Goal: Information Seeking & Learning: Check status

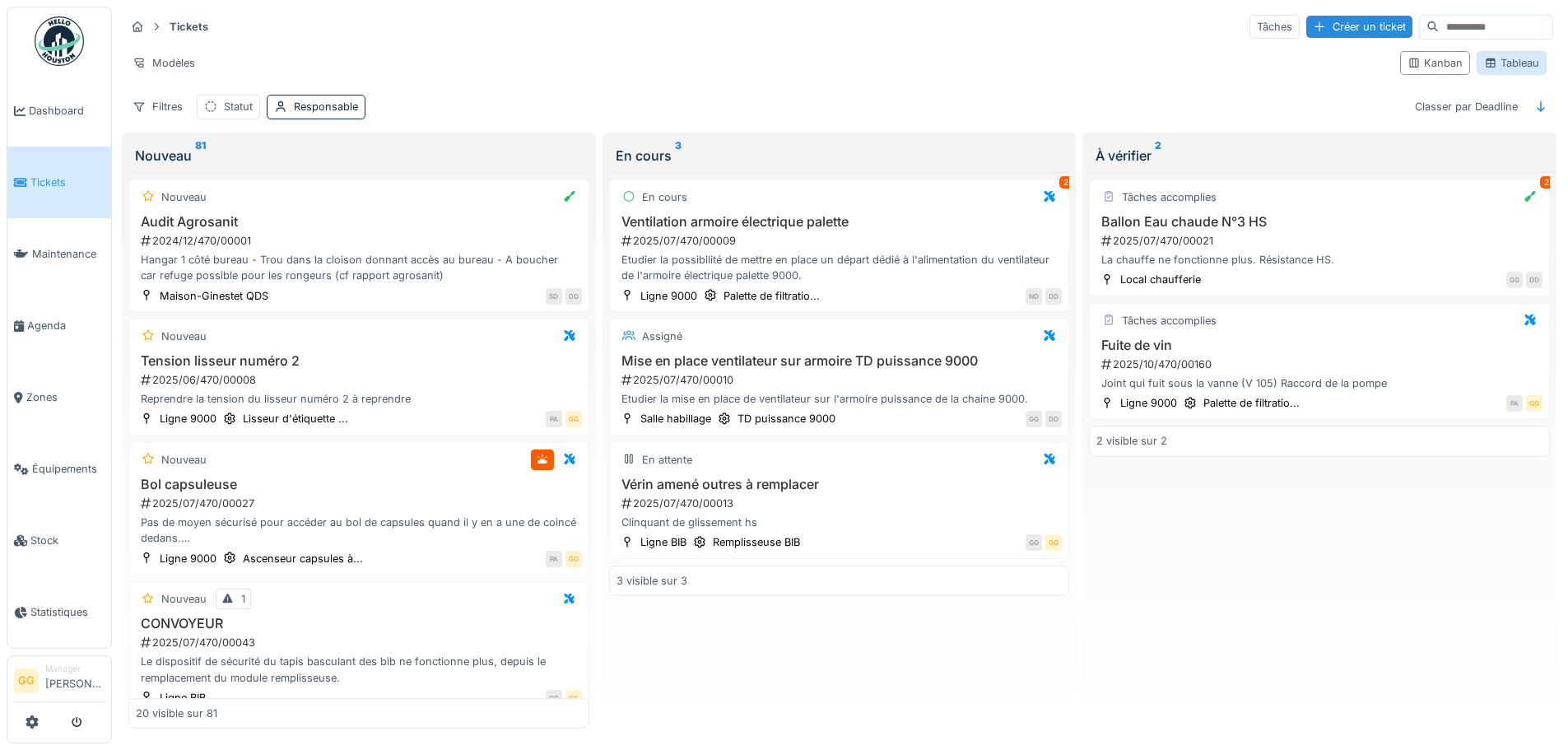
click at [1487, 66] on icon at bounding box center [1491, 62] width 9 height 9
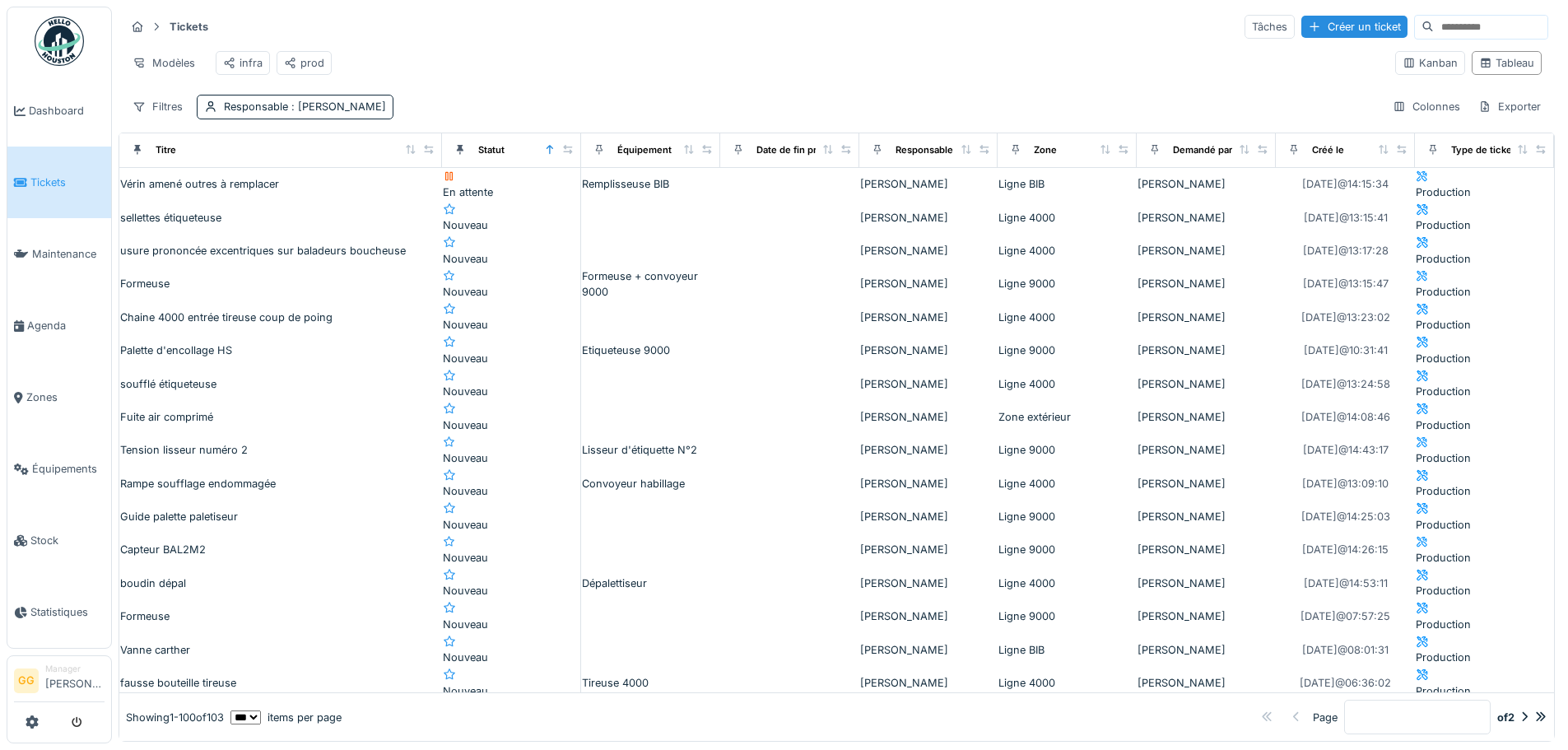
click at [579, 48] on div "Modèles infra prod" at bounding box center [753, 62] width 1257 height 37
click at [686, 66] on div "Modèles infra prod" at bounding box center [753, 62] width 1257 height 37
click at [576, 23] on div "Tickets Tâches Créer un ticket" at bounding box center [837, 26] width 1424 height 27
click at [640, 43] on div "Tickets Tâches Créer un ticket Modèles infra prod Kanban Tableau Filtres Respon…" at bounding box center [836, 66] width 1437 height 120
click at [565, 52] on div "Modèles infra prod" at bounding box center [753, 62] width 1257 height 37
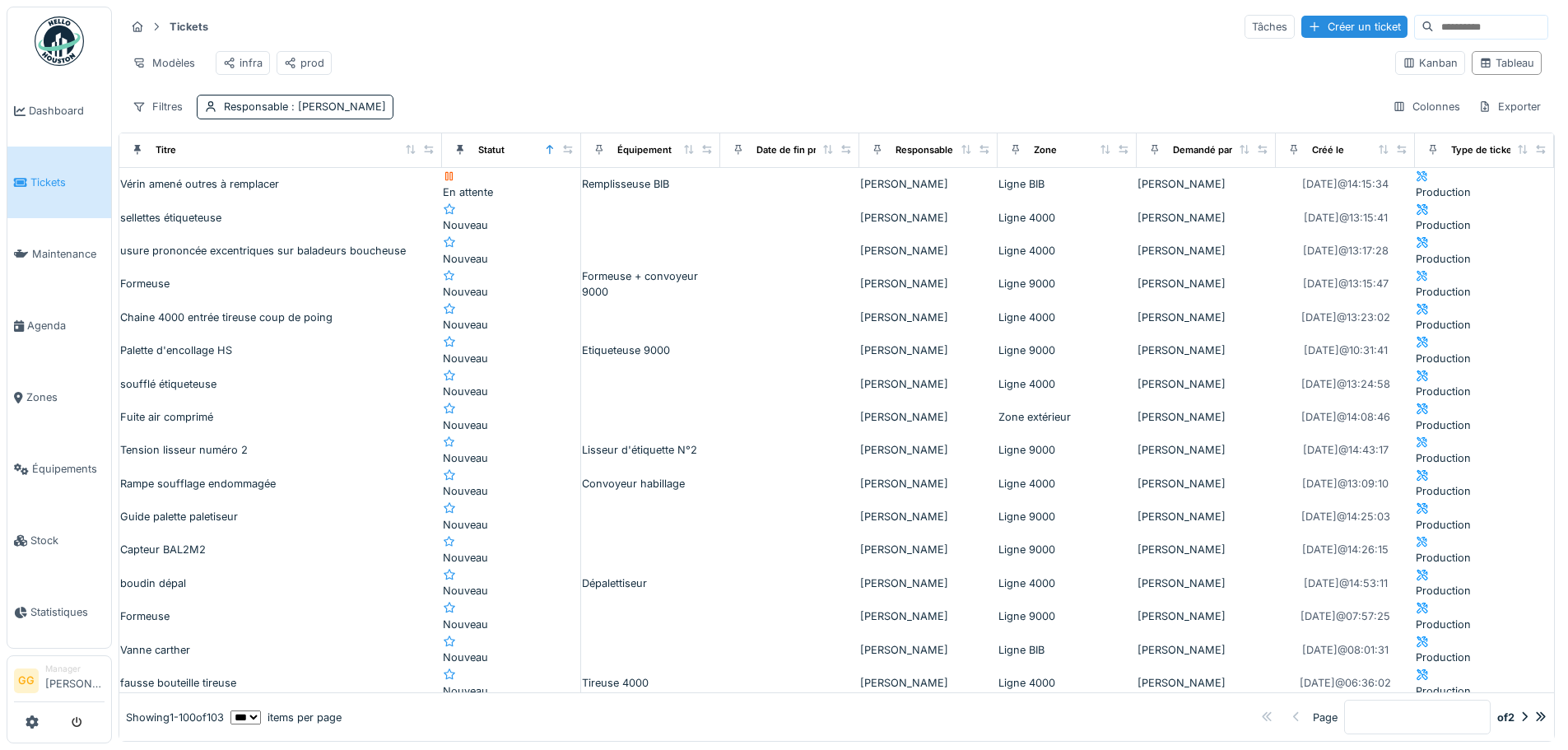
click at [455, 44] on div "Modèles infra prod" at bounding box center [753, 62] width 1257 height 37
click at [769, 22] on div "Tickets Tâches Créer un ticket" at bounding box center [837, 26] width 1424 height 27
click at [81, 99] on link "Dashboard" at bounding box center [58, 111] width 104 height 71
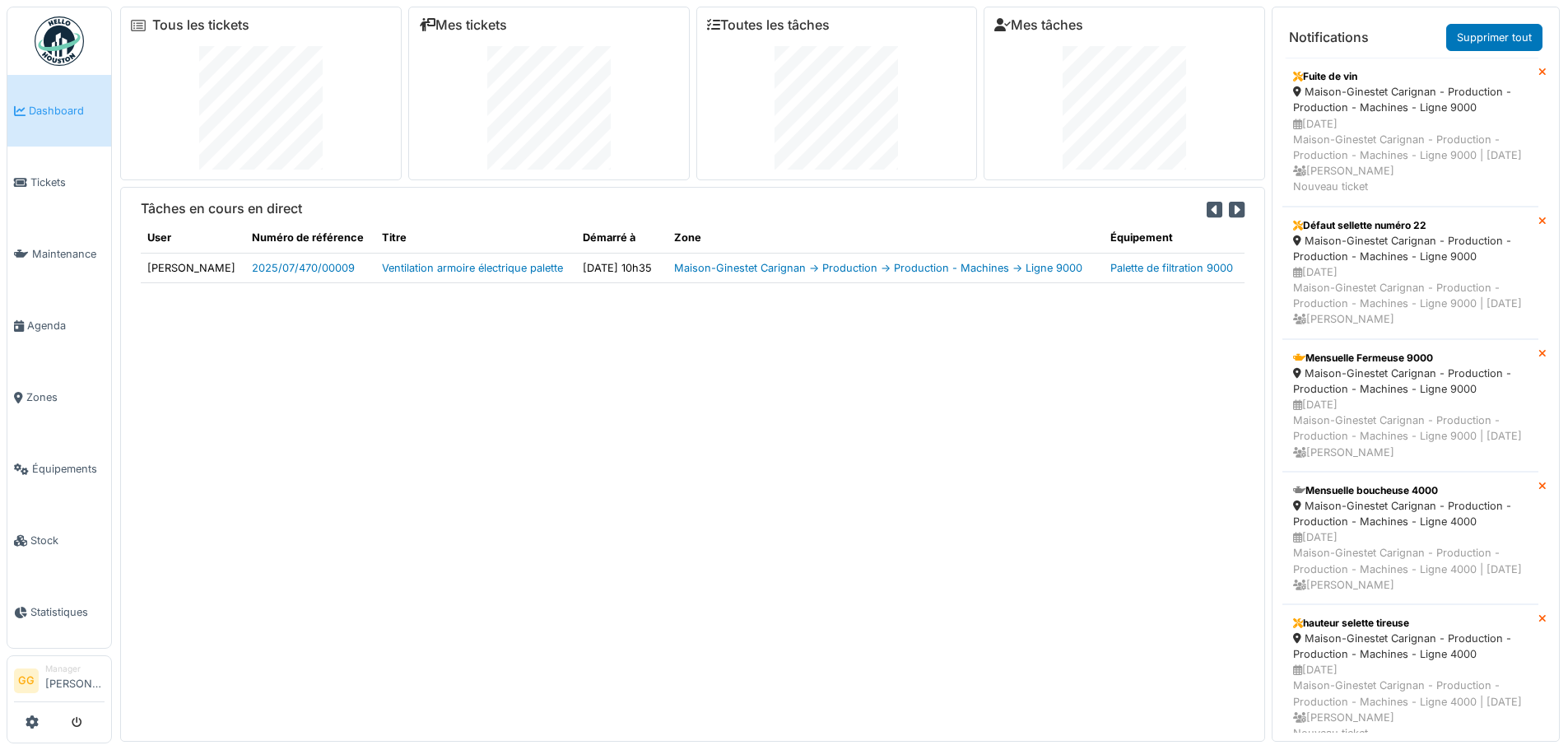
click at [753, 366] on div "Tâches en cours en direct User Numéro de référence Titre Démarré à Zone Équipem…" at bounding box center [693, 463] width 1145 height 554
click at [70, 177] on span "Tickets" at bounding box center [67, 183] width 74 height 16
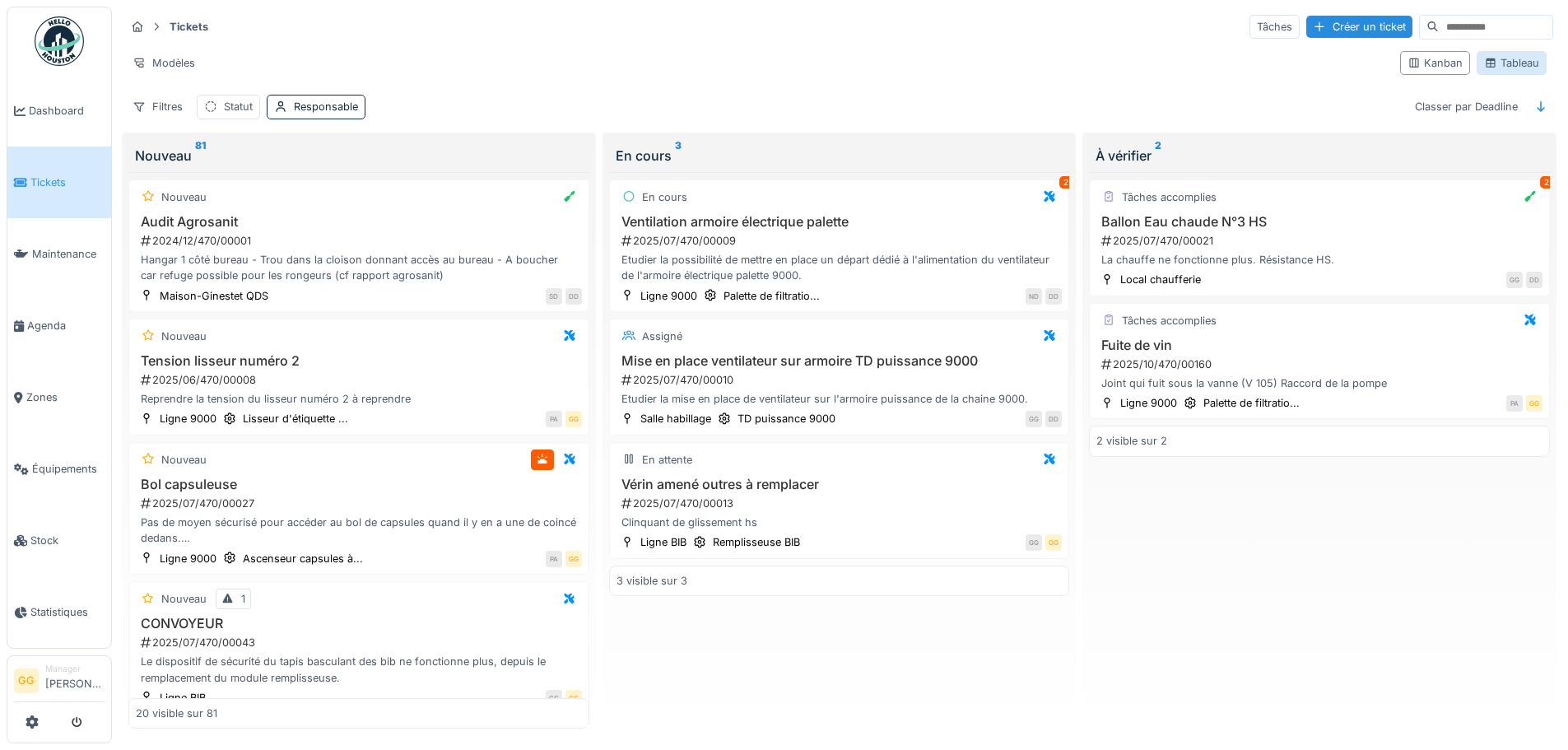
click at [1490, 59] on div "Tableau" at bounding box center [1512, 63] width 55 height 16
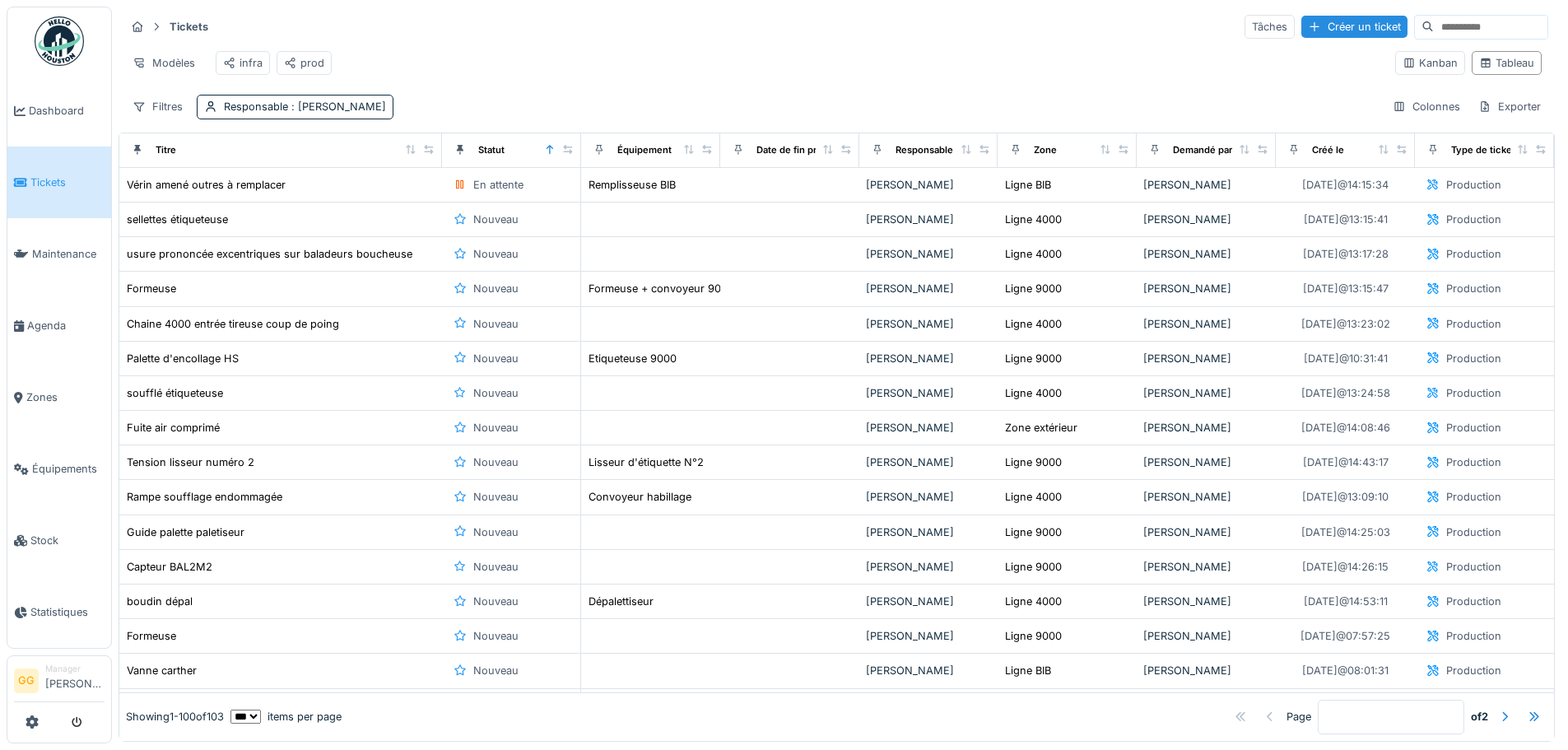
click at [1312, 157] on div "Créé le" at bounding box center [1328, 150] width 32 height 14
click at [1378, 154] on icon at bounding box center [1384, 149] width 12 height 9
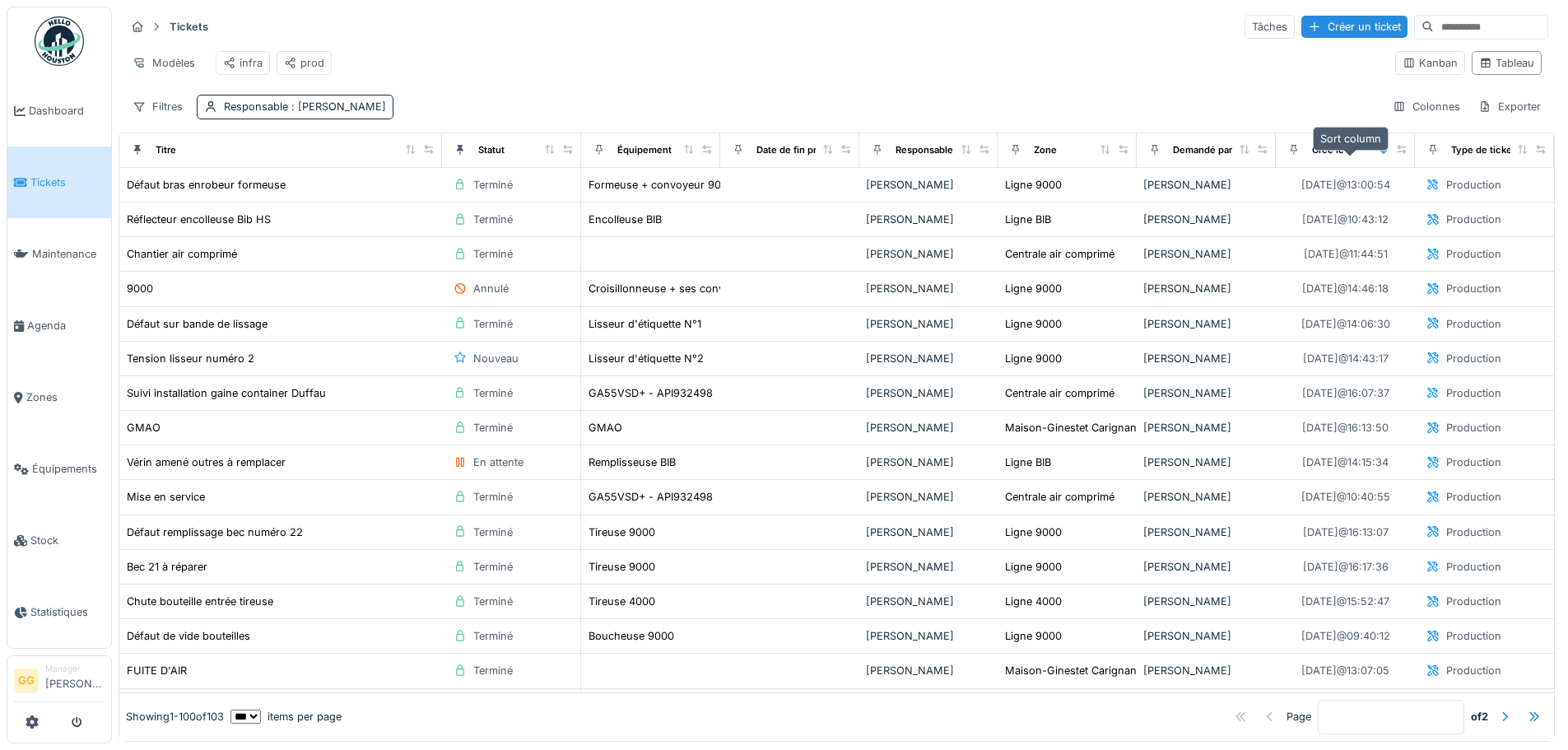
click at [1378, 154] on icon at bounding box center [1384, 149] width 12 height 9
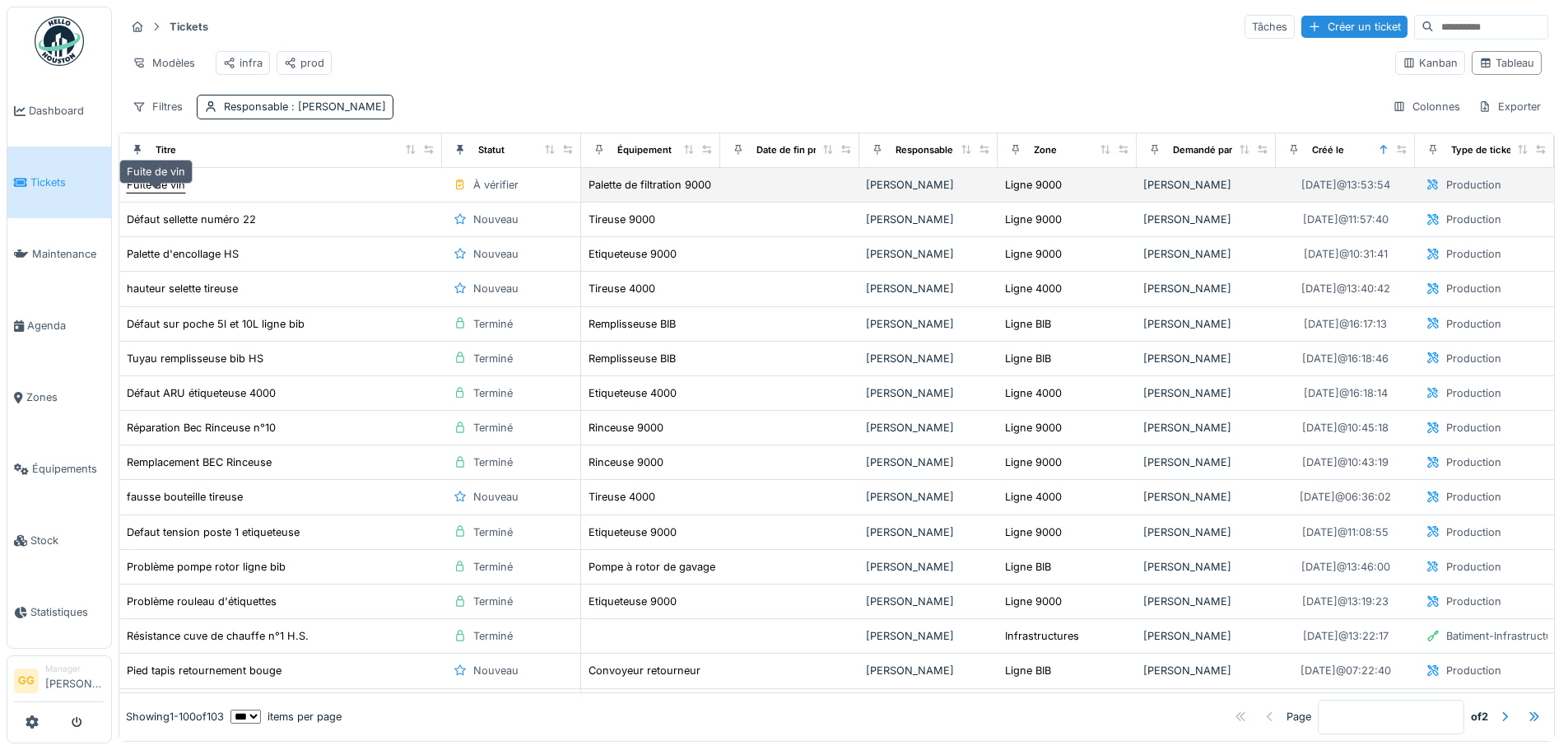
click at [174, 193] on div "Fuite de vin" at bounding box center [155, 185] width 58 height 16
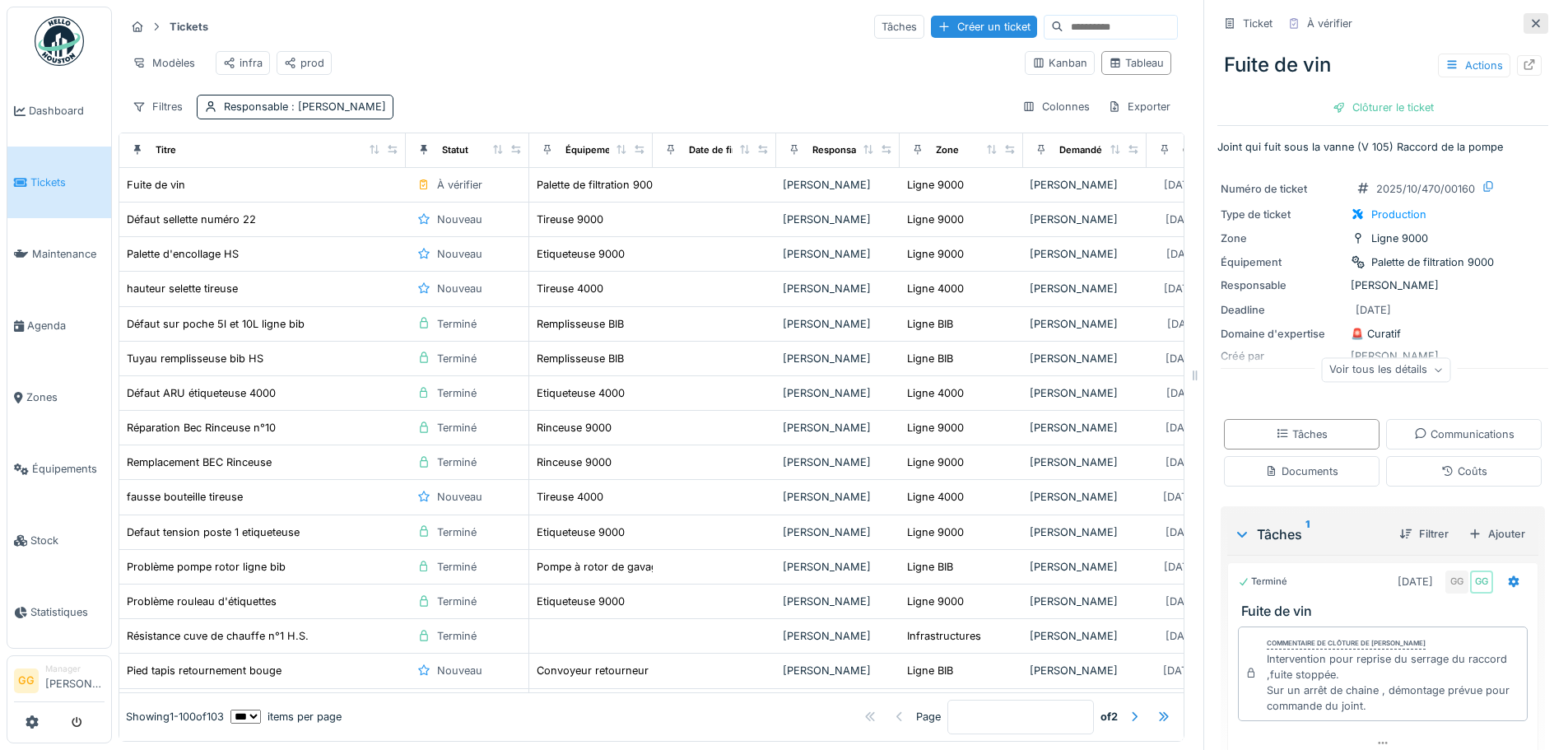
click at [1529, 22] on icon at bounding box center [1535, 23] width 13 height 11
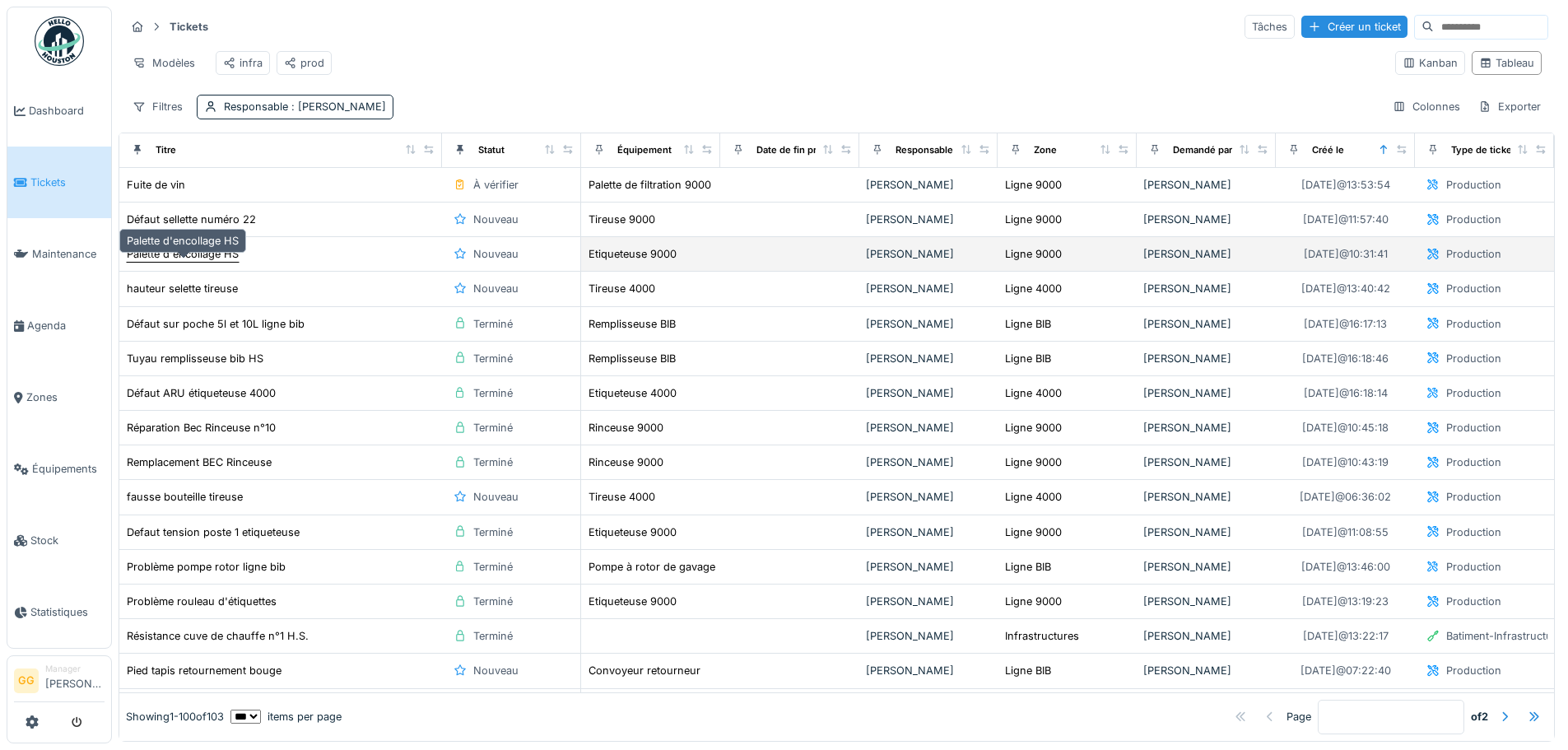
click at [214, 262] on div "Palette d'encollage HS" at bounding box center [182, 254] width 112 height 16
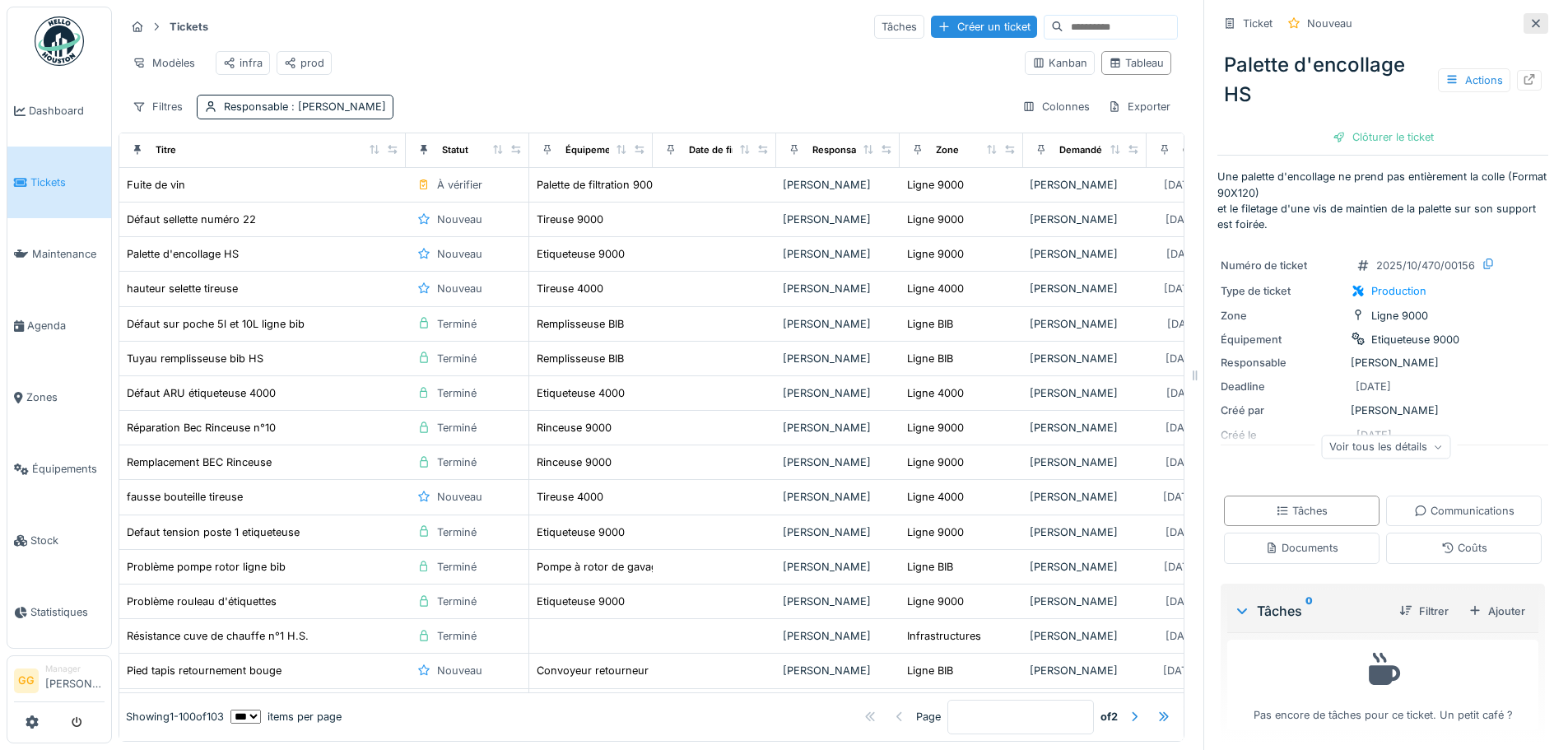
click at [1524, 22] on div at bounding box center [1535, 23] width 25 height 21
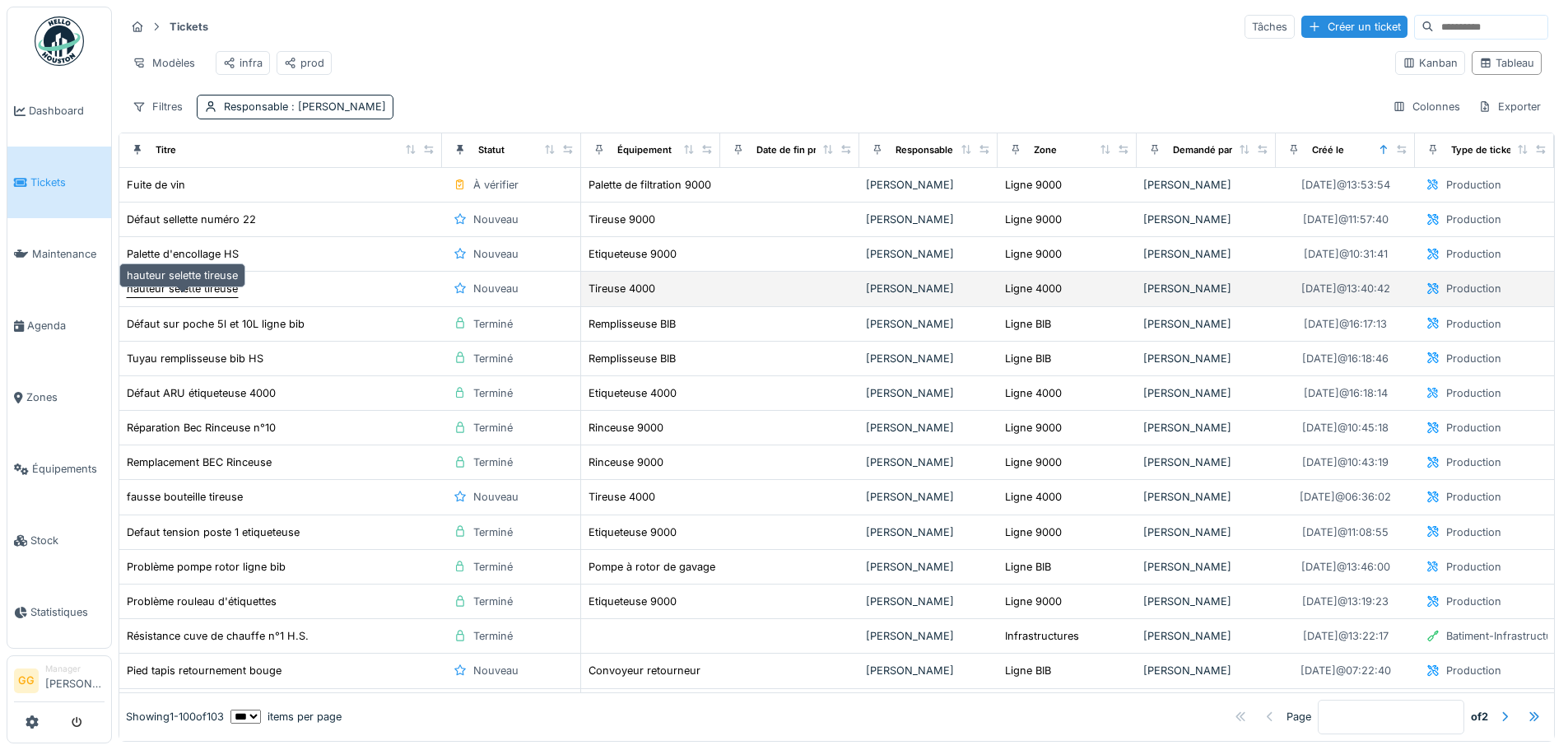
click at [189, 296] on div "hauteur selette tireuse" at bounding box center [182, 289] width 111 height 16
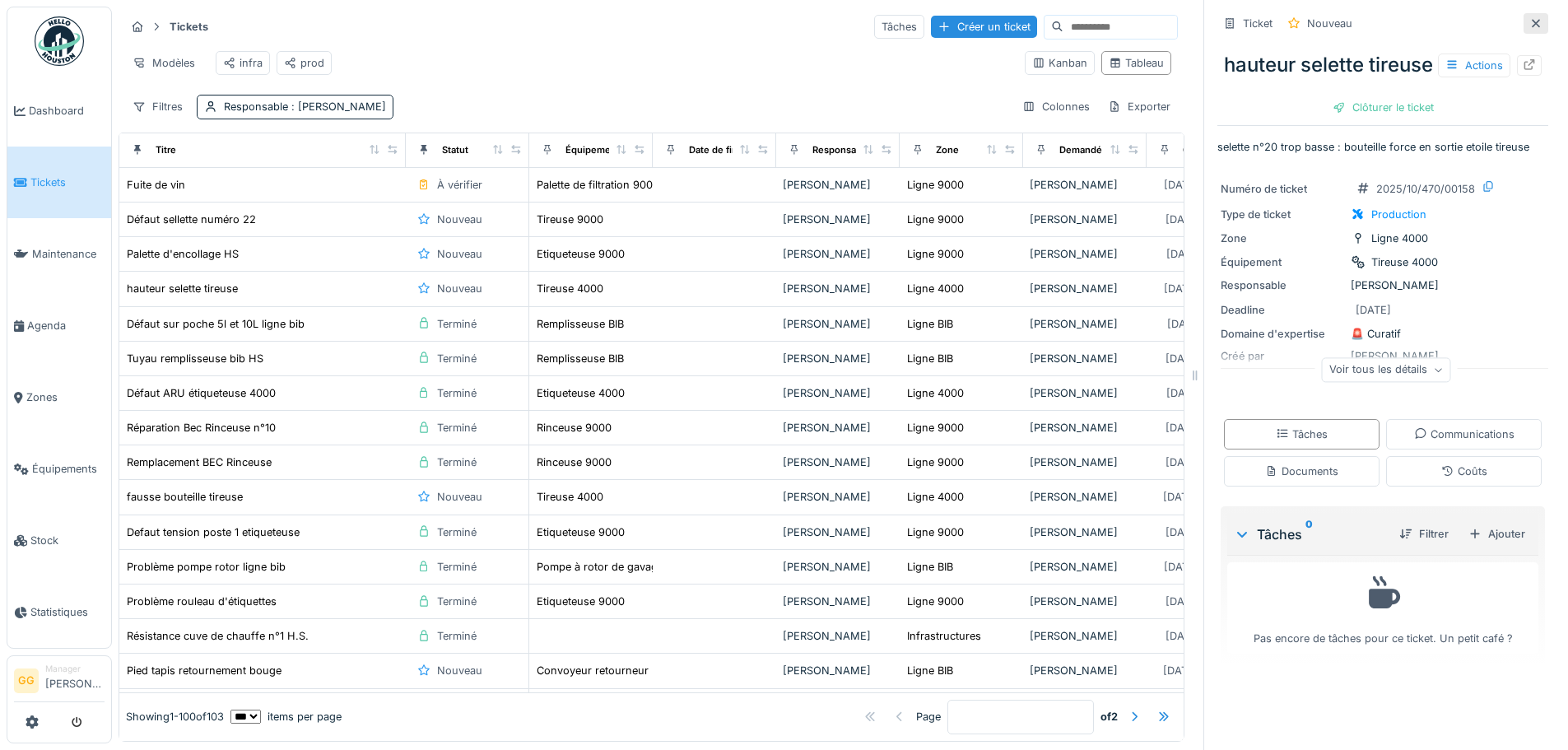
click at [1531, 22] on icon at bounding box center [1535, 23] width 8 height 8
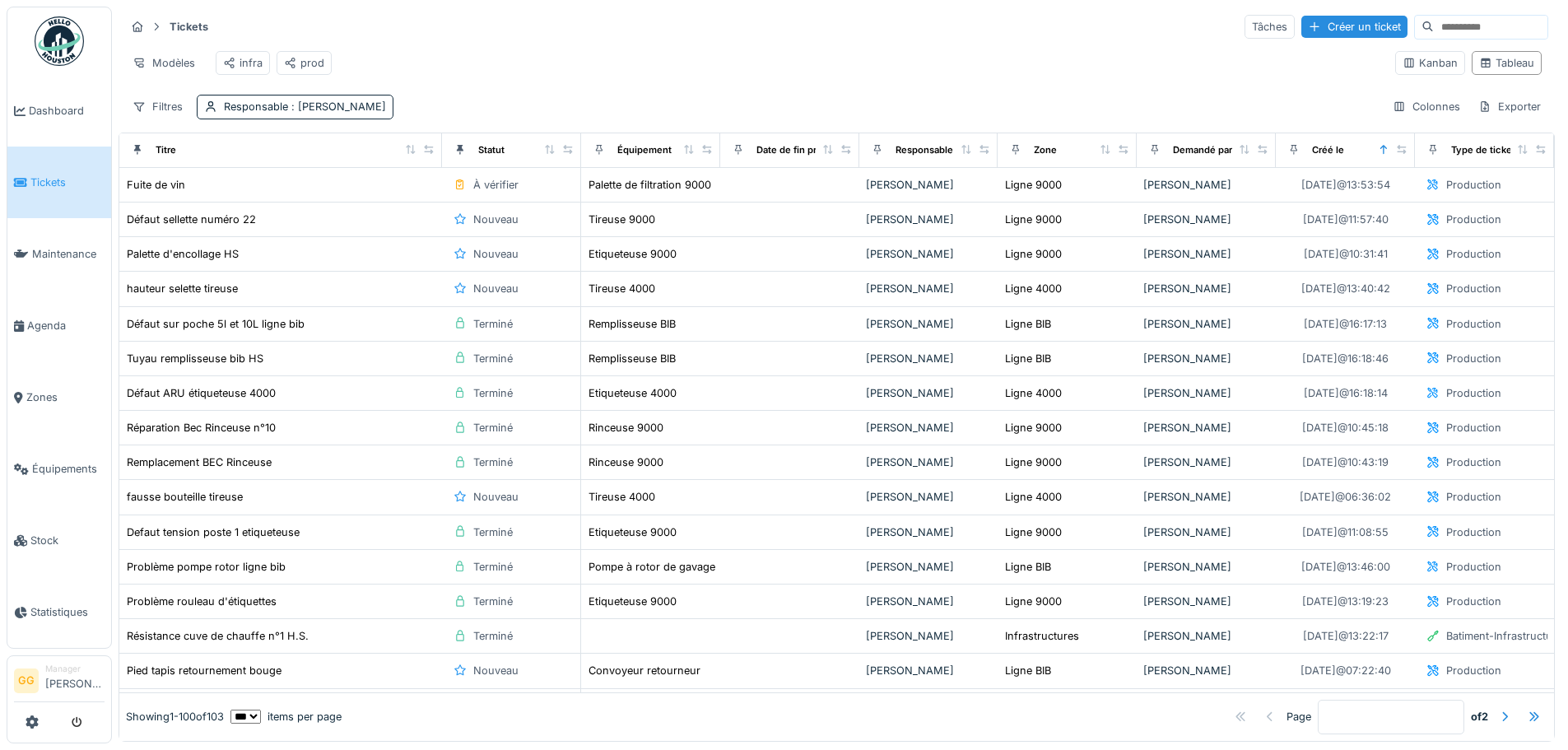
click at [754, 700] on div "Page * of 2" at bounding box center [945, 716] width 1206 height 35
click at [181, 115] on div "Filtres" at bounding box center [158, 107] width 65 height 24
